Goal: Transaction & Acquisition: Purchase product/service

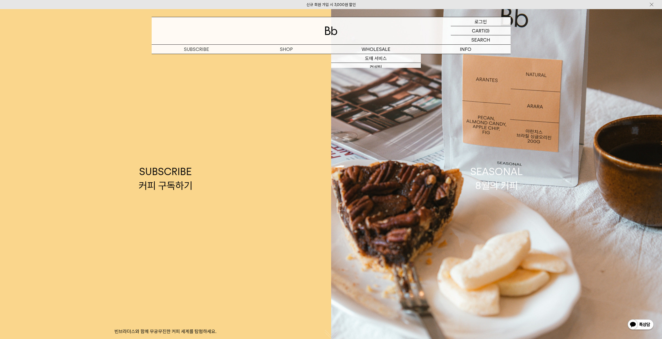
click at [468, 23] on div "LOGIN 로그인" at bounding box center [481, 21] width 60 height 9
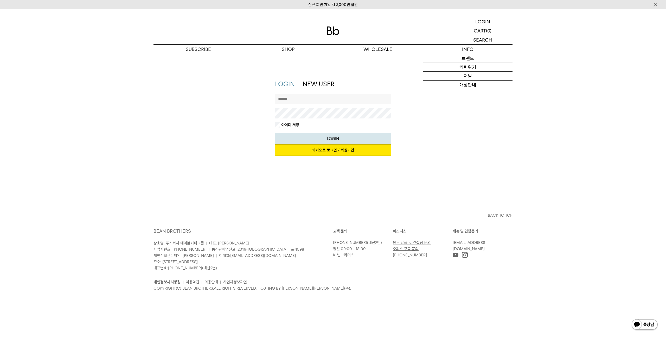
click at [329, 154] on link "카카오로 로그인 / 회원가입" at bounding box center [333, 150] width 116 height 11
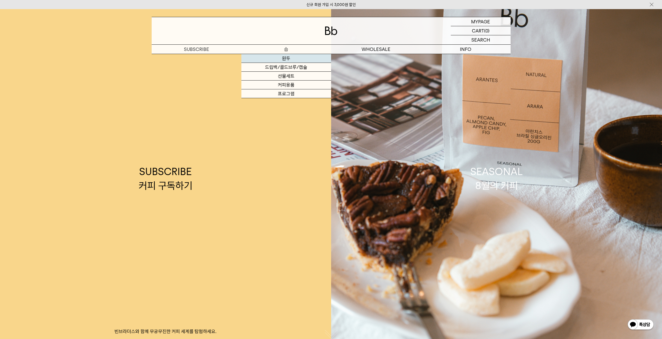
click at [281, 61] on link "원두" at bounding box center [286, 58] width 90 height 9
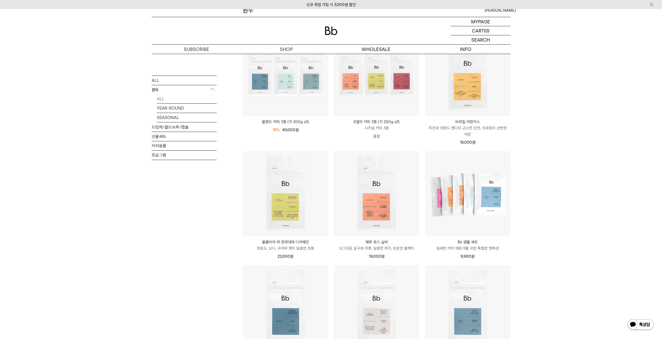
scroll to position [52, 0]
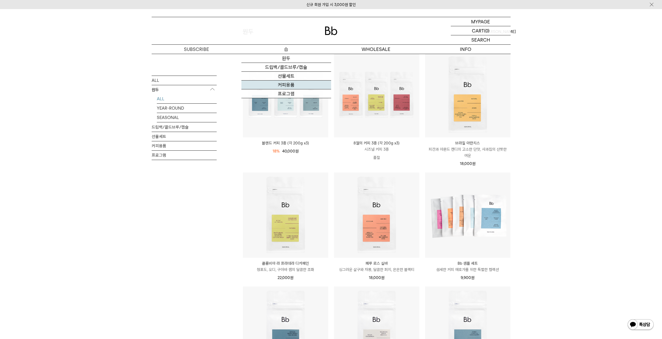
click at [292, 87] on link "커피용품" at bounding box center [286, 85] width 90 height 9
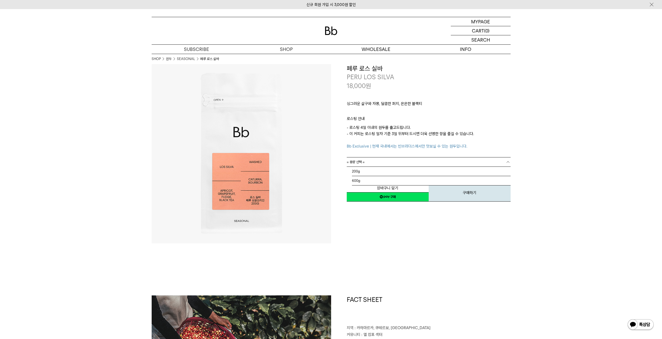
click at [373, 159] on link "= 용량 선택 =" at bounding box center [429, 162] width 164 height 9
click at [391, 173] on li "200g" at bounding box center [431, 171] width 159 height 9
click at [391, 173] on link "= 용량을 먼저 선택해 주세요 =" at bounding box center [429, 171] width 164 height 9
click at [390, 173] on link "= 분쇄도 선택 =" at bounding box center [429, 171] width 164 height 9
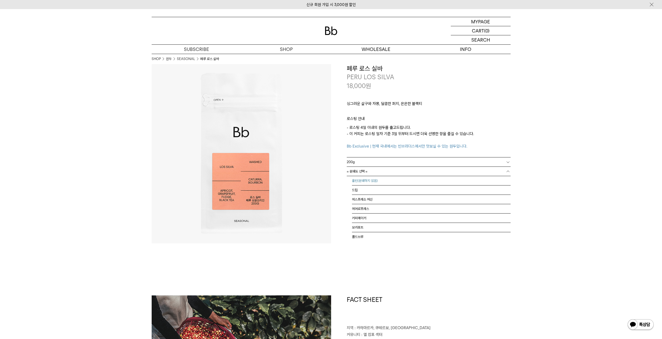
click at [404, 182] on li "홀빈(분쇄하지 않음)" at bounding box center [431, 180] width 159 height 9
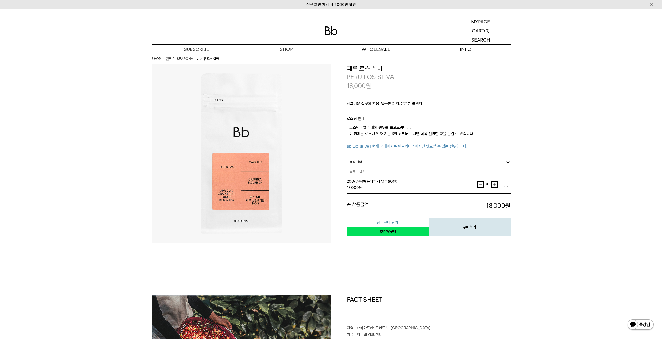
click at [398, 222] on button "장바구니 담기" at bounding box center [388, 222] width 82 height 9
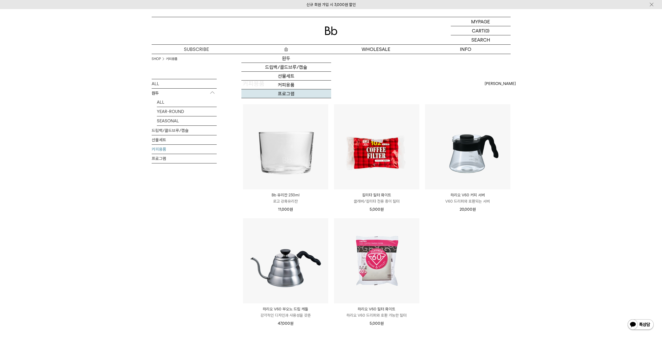
click at [287, 93] on link "프로그램" at bounding box center [286, 93] width 90 height 9
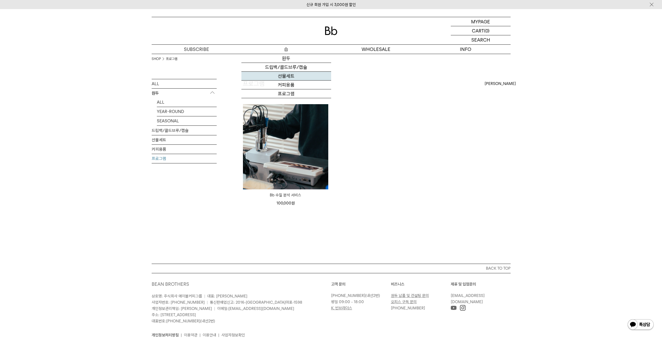
click at [300, 78] on link "선물세트" at bounding box center [286, 76] width 90 height 9
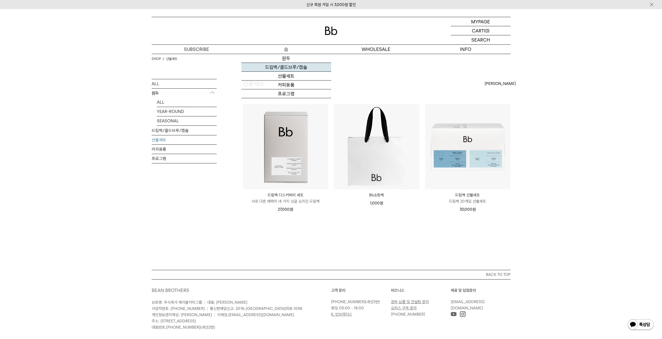
click at [294, 67] on link "드립백/콜드브루/캡슐" at bounding box center [286, 67] width 90 height 9
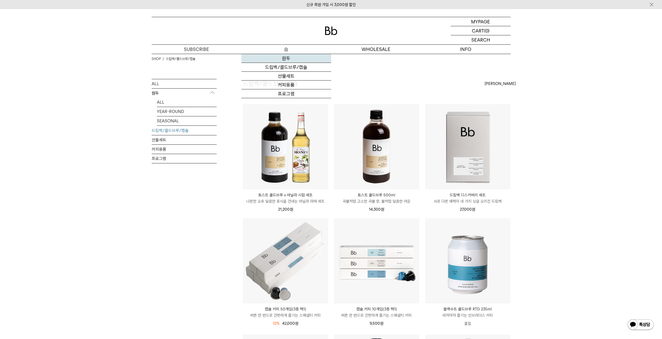
click at [288, 59] on link "원두" at bounding box center [286, 58] width 90 height 9
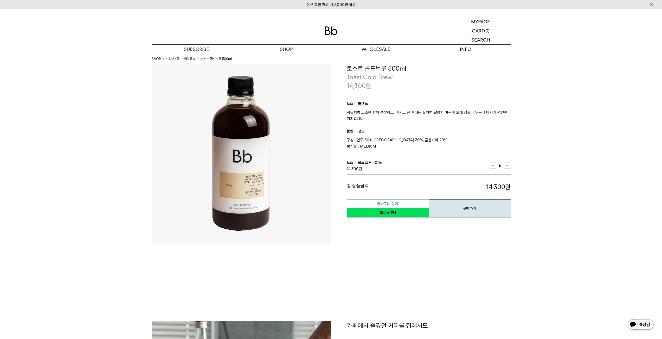
click at [386, 203] on button "장바구니 담기" at bounding box center [388, 203] width 82 height 9
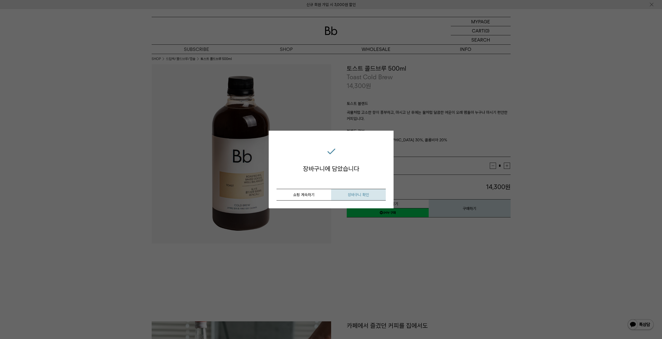
click at [359, 193] on span "장바구니 확인" at bounding box center [358, 195] width 21 height 5
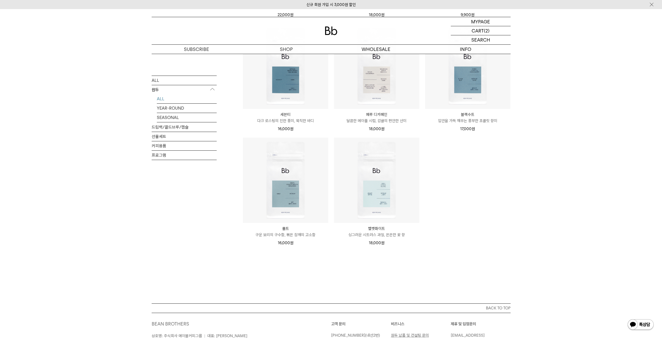
scroll to position [223, 0]
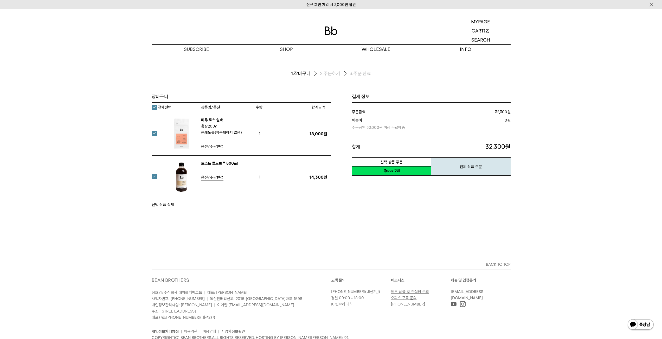
click at [389, 172] on link "네이버페이 구매하기" at bounding box center [391, 170] width 79 height 9
